Goal: Complete application form

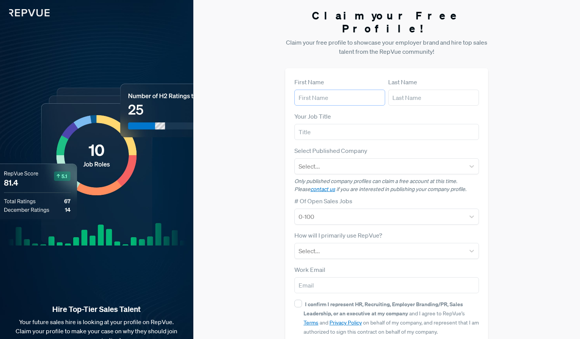
click at [338, 90] on input "text" at bounding box center [339, 98] width 91 height 16
type input "[PERSON_NAME]"
click at [338, 90] on input "[PERSON_NAME]" at bounding box center [339, 98] width 91 height 16
type input "[PERSON_NAME]"
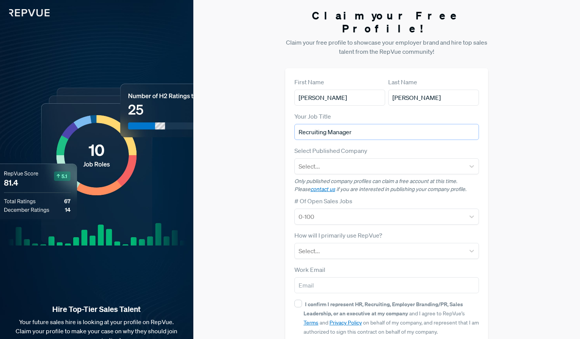
type input "Recruiting Manager"
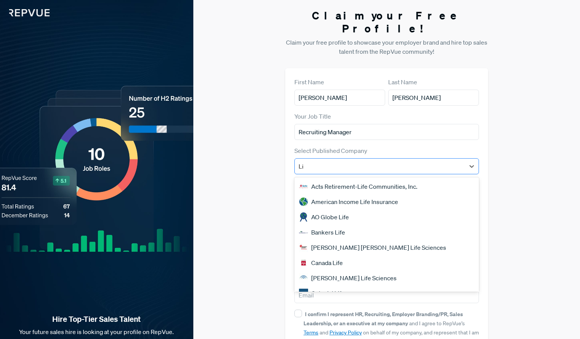
type input "L"
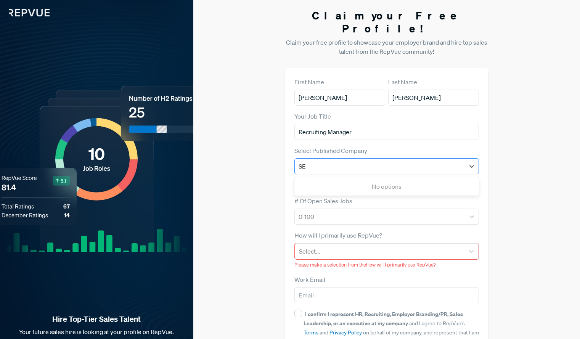
type input "S"
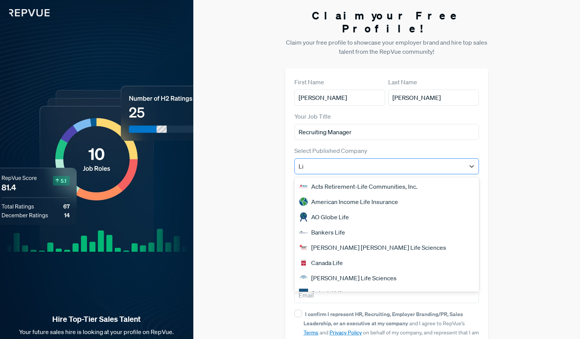
type input "L"
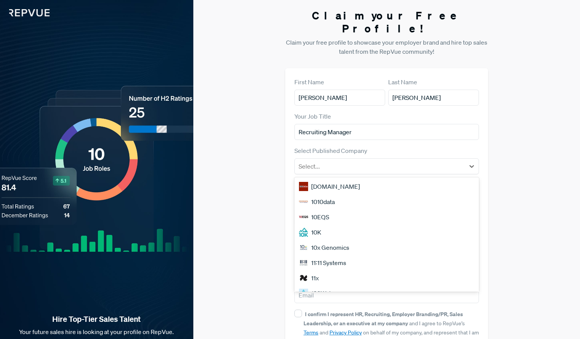
click at [273, 138] on div "Claim your Free Profile! Claim your free profile to showcase your employer bran…" at bounding box center [386, 196] width 386 height 393
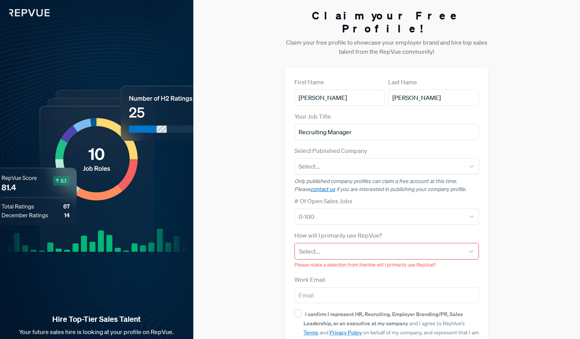
scroll to position [42, 0]
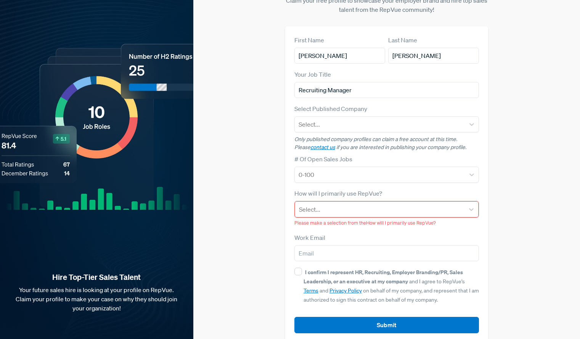
click at [340, 204] on div at bounding box center [380, 209] width 162 height 11
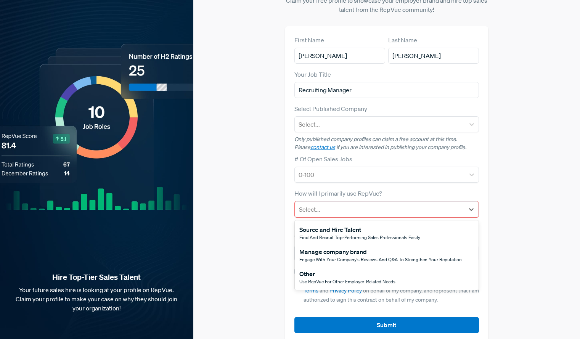
click at [335, 278] on div "Use RepVue for other employer-related needs" at bounding box center [347, 281] width 96 height 7
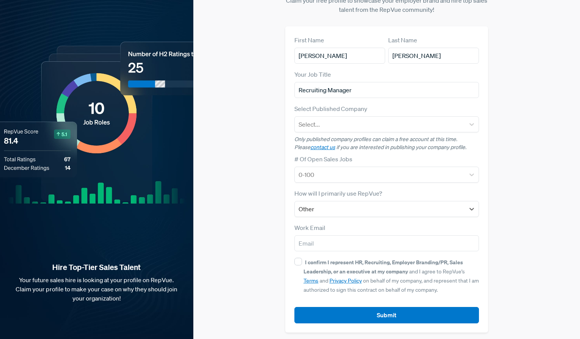
scroll to position [32, 0]
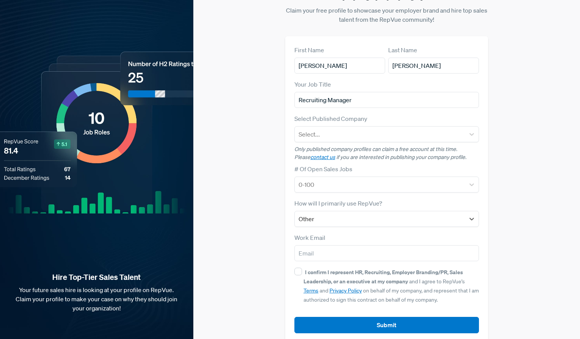
click at [303, 267] on div "I confirm I represent HR, Recruiting, Employer Branding/PR, Sales Leadership, o…" at bounding box center [390, 285] width 175 height 37
click at [302, 268] on input "I confirm I represent HR, Recruiting, Employer Branding/PR, Sales Leadership, o…" at bounding box center [298, 272] width 8 height 8
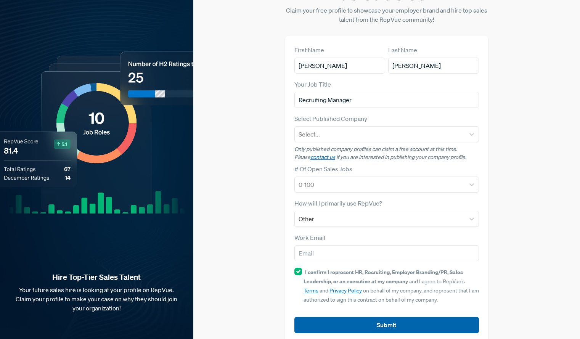
click at [365, 317] on button "Submit" at bounding box center [386, 325] width 184 height 16
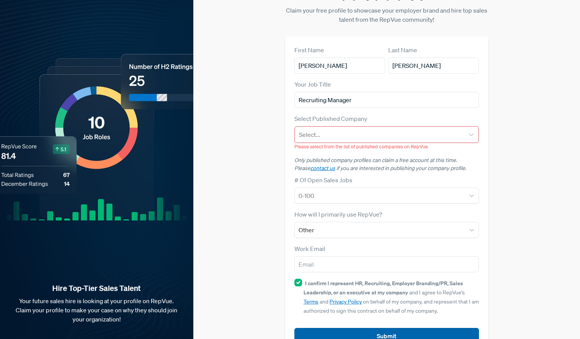
scroll to position [43, 0]
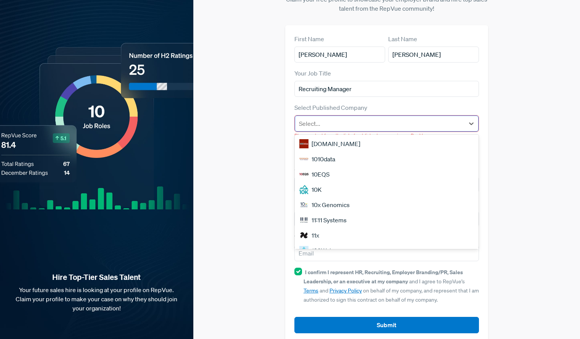
click at [350, 118] on div at bounding box center [380, 123] width 162 height 11
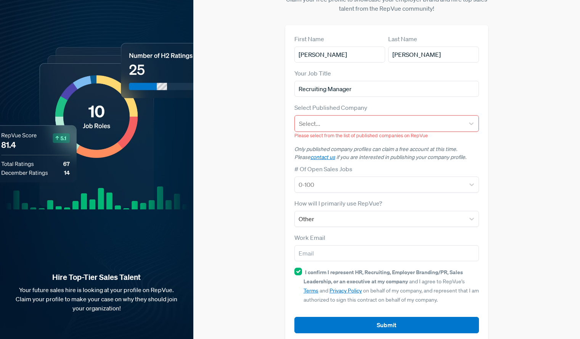
click at [401, 103] on div "Select Published Company Select... Please select from the list of published com…" at bounding box center [386, 121] width 184 height 36
click at [300, 268] on input "I confirm I represent HR, Recruiting, Employer Branding/PR, Sales Leadership, o…" at bounding box center [298, 272] width 8 height 8
checkbox input "false"
drag, startPoint x: 354, startPoint y: 79, endPoint x: 275, endPoint y: 77, distance: 79.3
click at [275, 77] on div "Claim your Free Profile! Claim your free profile to showcase your employer bran…" at bounding box center [386, 154] width 386 height 394
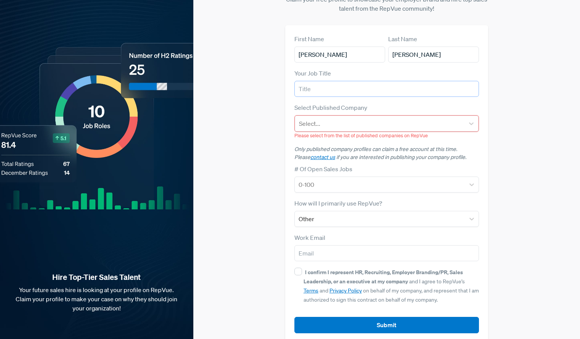
type input "n"
type input "SDR"
click at [275, 77] on div "Claim your Free Profile! Claim your free profile to showcase your employer bran…" at bounding box center [386, 154] width 386 height 394
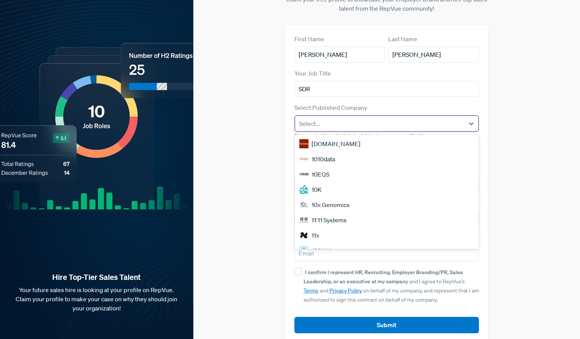
click at [343, 118] on div at bounding box center [380, 123] width 162 height 11
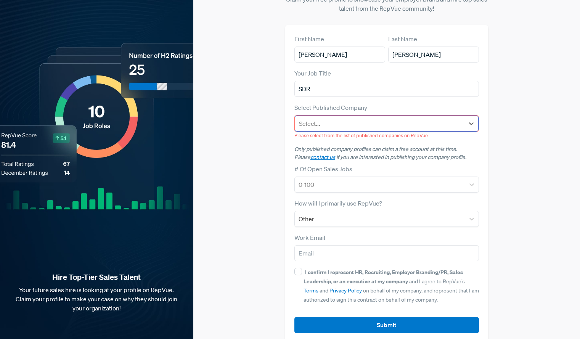
click at [343, 118] on div at bounding box center [380, 123] width 162 height 11
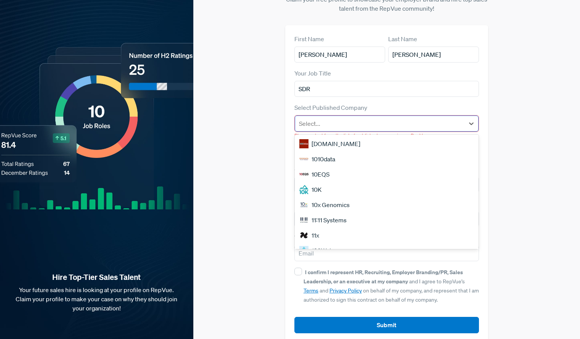
click at [343, 118] on div at bounding box center [380, 123] width 162 height 11
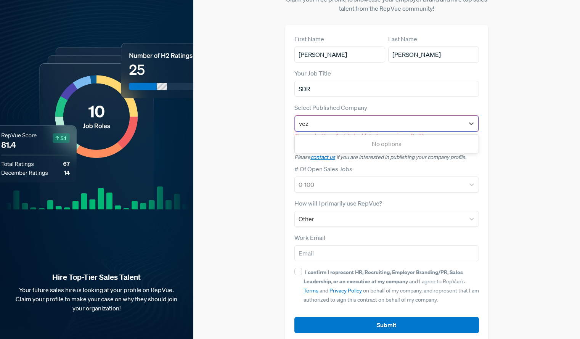
type input "veza"
click at [343, 136] on div "Veza" at bounding box center [387, 143] width 184 height 15
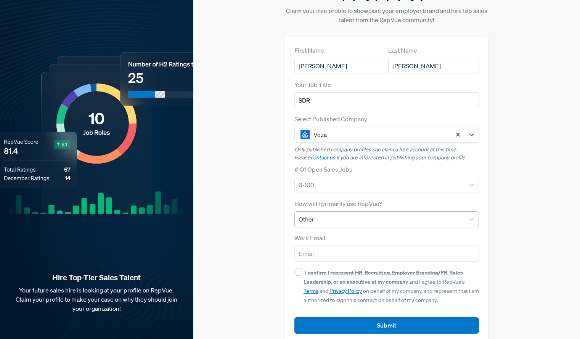
scroll to position [32, 0]
click at [349, 269] on strong "I confirm I represent HR, Recruiting, Employer Branding/PR, Sales Leadership, o…" at bounding box center [382, 276] width 159 height 16
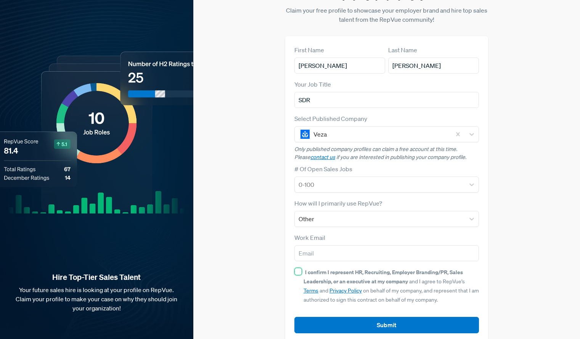
click at [302, 269] on input "I confirm I represent HR, Recruiting, Employer Branding/PR, Sales Leadership, o…" at bounding box center [298, 272] width 8 height 8
checkbox input "true"
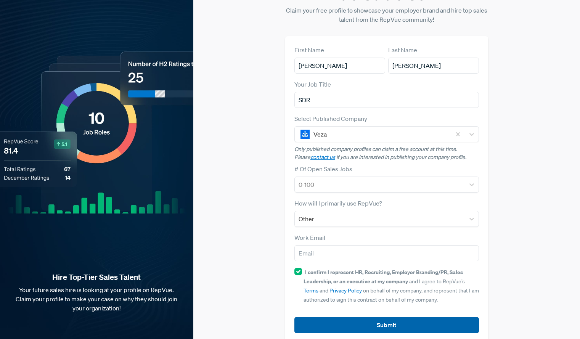
click at [373, 317] on button "Submit" at bounding box center [386, 325] width 184 height 16
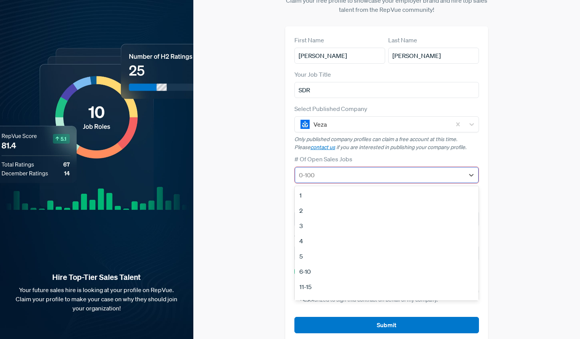
click at [349, 170] on div at bounding box center [380, 175] width 162 height 11
click at [355, 248] on div "5" at bounding box center [387, 255] width 184 height 15
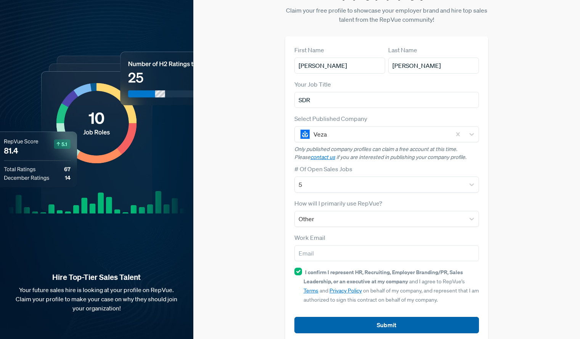
click at [368, 317] on button "Submit" at bounding box center [386, 325] width 184 height 16
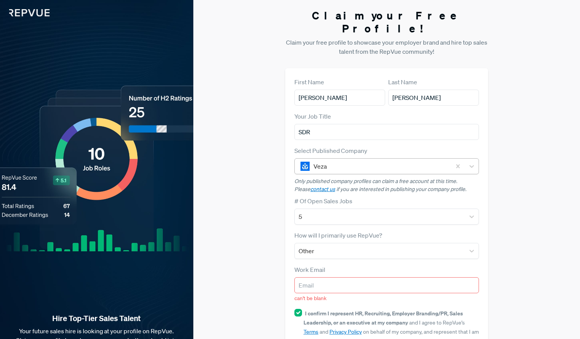
scroll to position [41, 0]
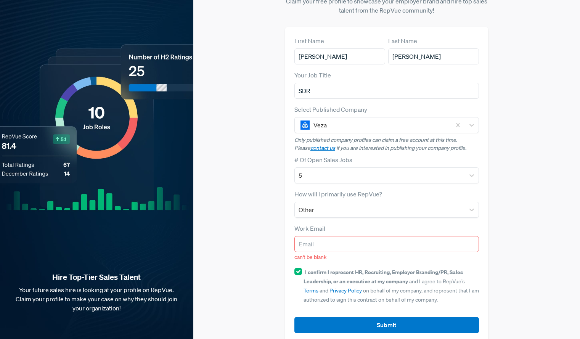
click at [342, 236] on input "email" at bounding box center [386, 244] width 184 height 16
